Goal: Information Seeking & Learning: Learn about a topic

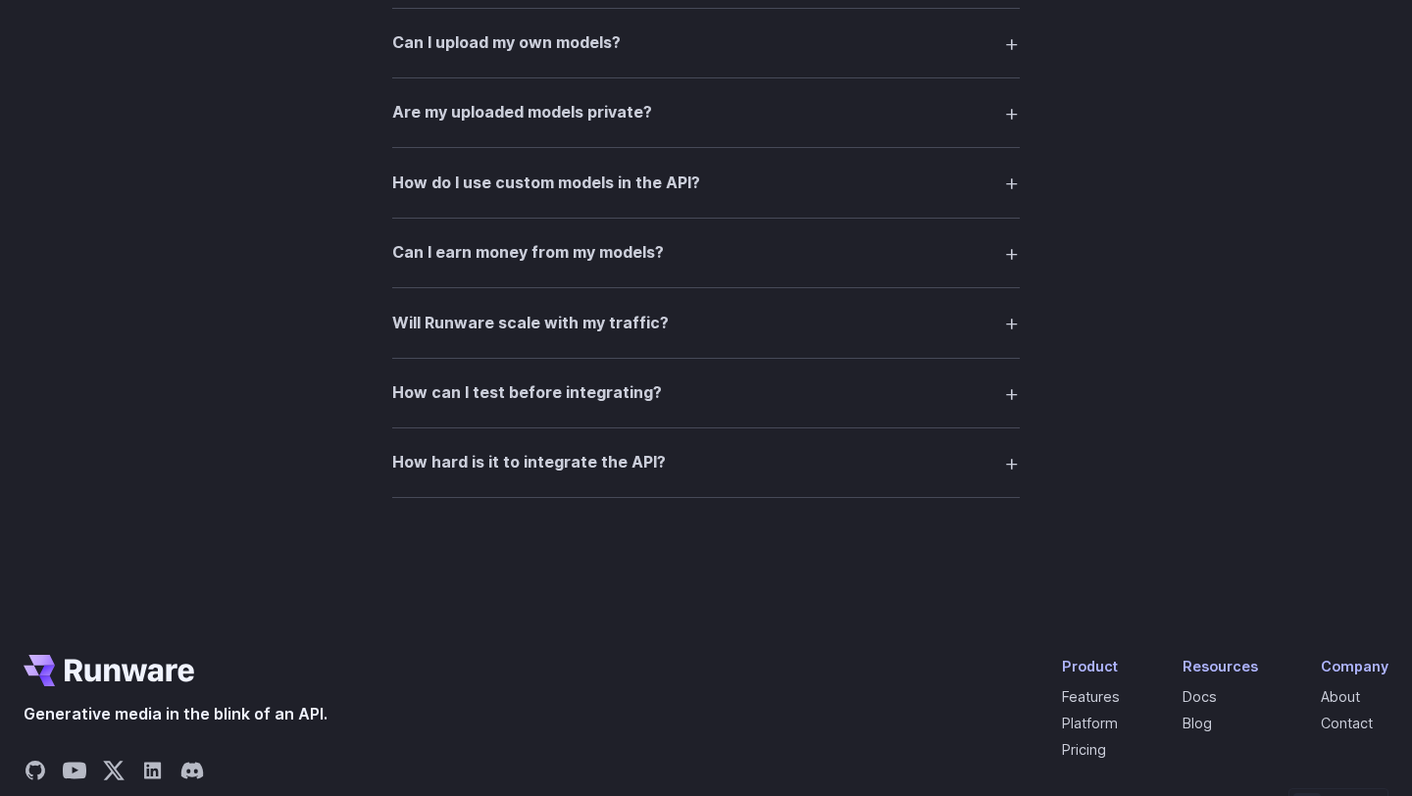
scroll to position [3895, 0]
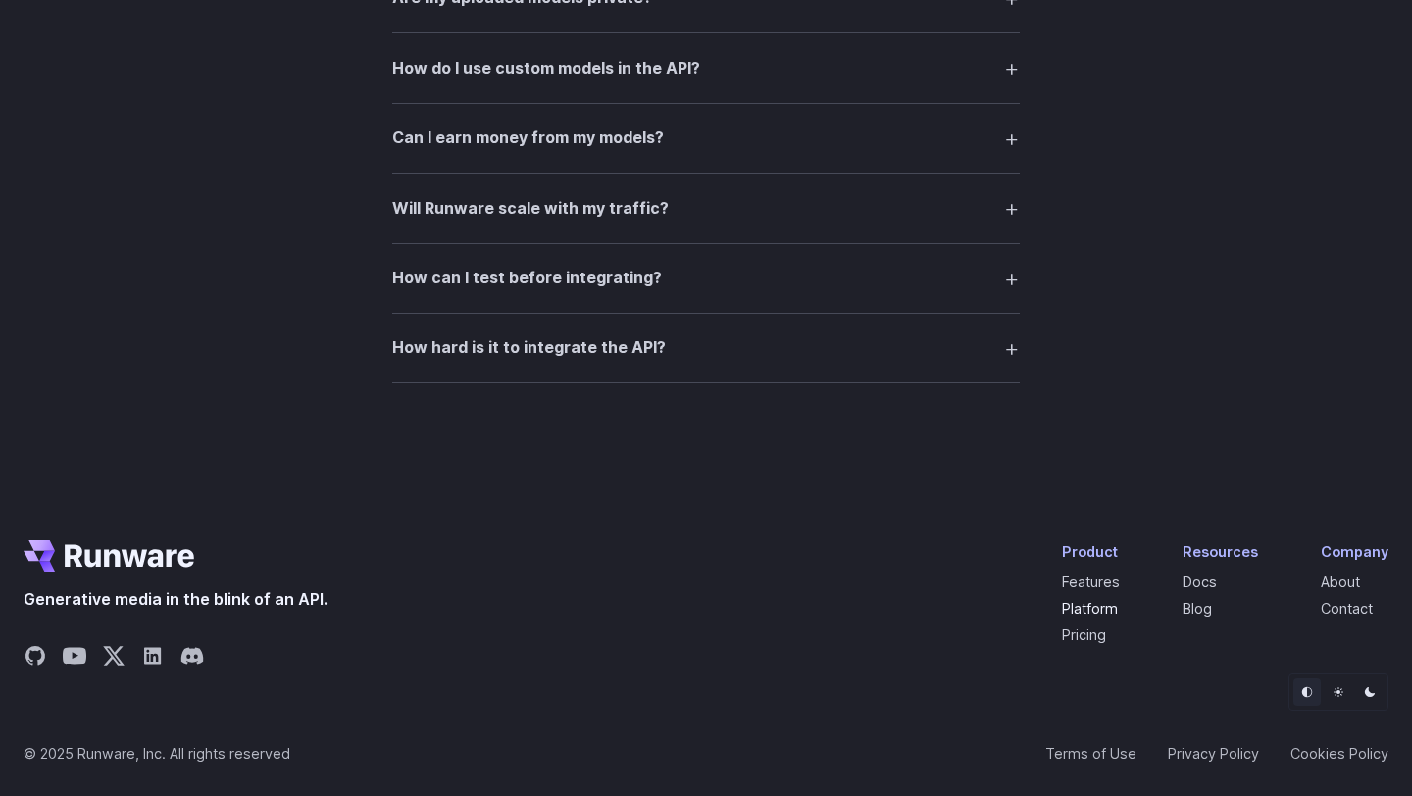
click at [1107, 608] on link "Platform" at bounding box center [1090, 608] width 56 height 17
